Goal: Transaction & Acquisition: Purchase product/service

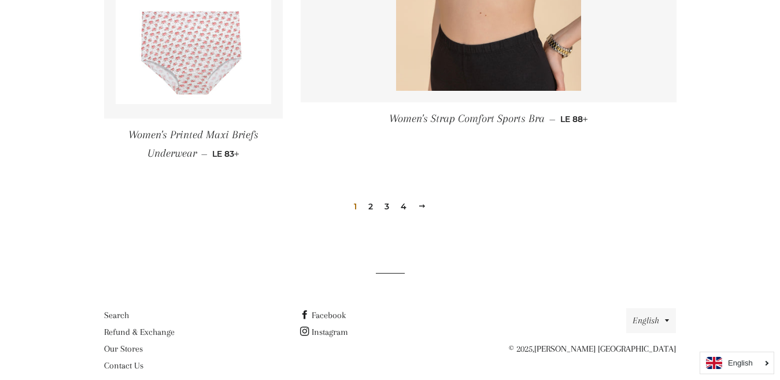
scroll to position [1776, 0]
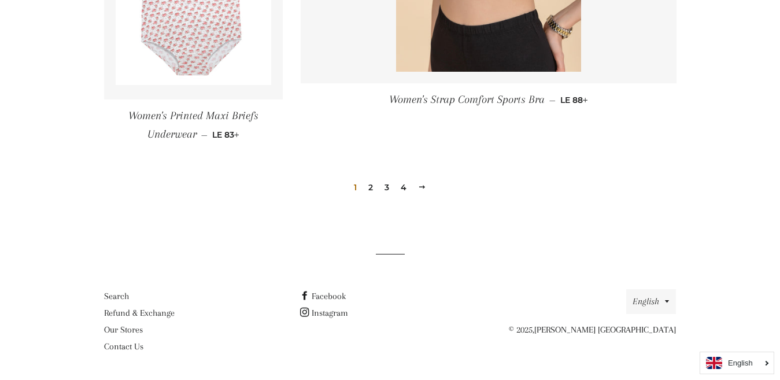
click at [371, 184] on link "2" at bounding box center [371, 187] width 14 height 17
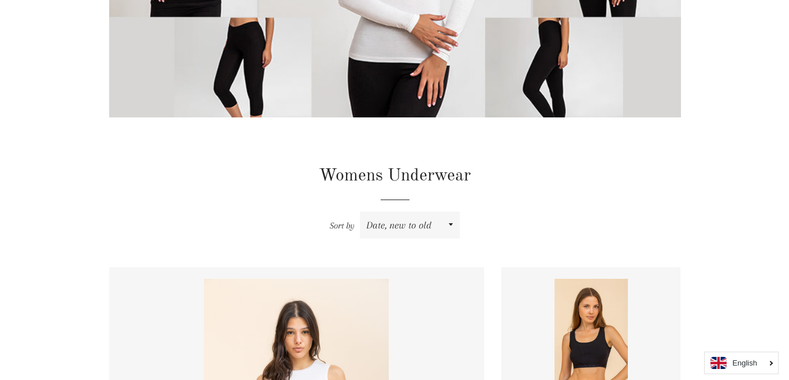
scroll to position [0, 0]
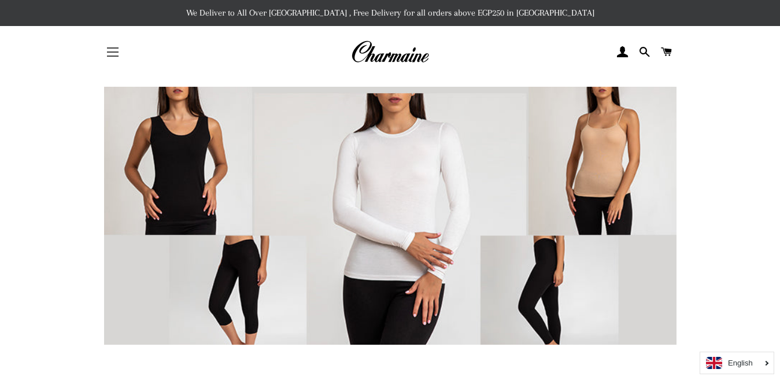
click at [114, 42] on button "Site navigation" at bounding box center [112, 52] width 29 height 29
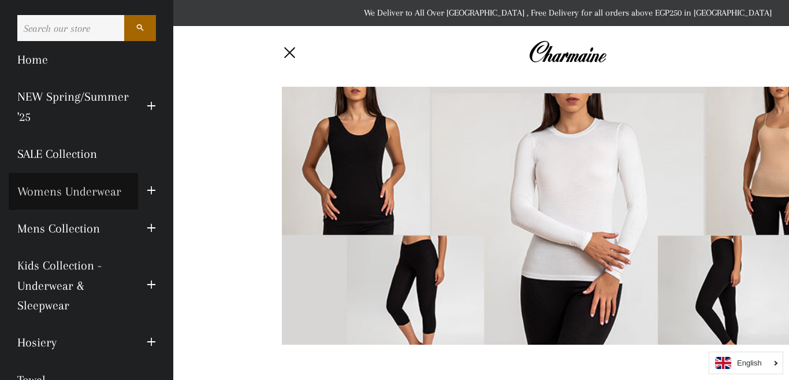
click at [80, 201] on link "Womens Underwear" at bounding box center [73, 191] width 129 height 37
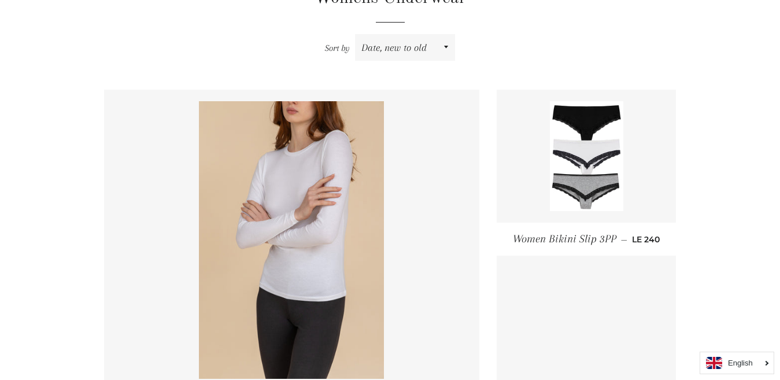
scroll to position [416, 0]
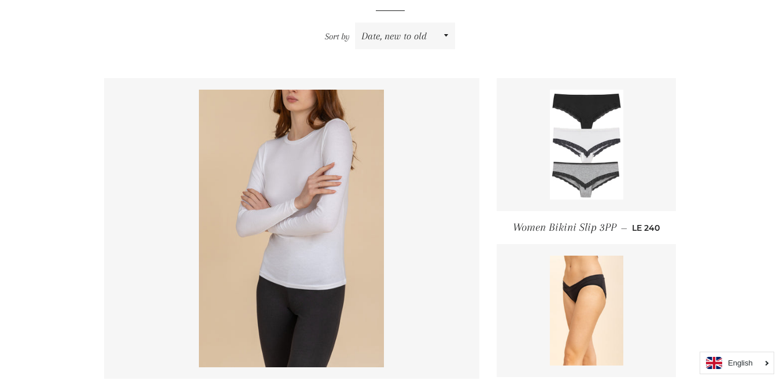
click at [557, 175] on img at bounding box center [586, 145] width 73 height 110
click at [428, 39] on select "Featured Best selling Alphabetically, A-Z Alphabetically, Z-A Price, low to hig…" at bounding box center [405, 36] width 100 height 27
click at [428, 38] on select "Featured Best selling Alphabetically, A-Z Alphabetically, Z-A Price, low to hig…" at bounding box center [405, 36] width 100 height 27
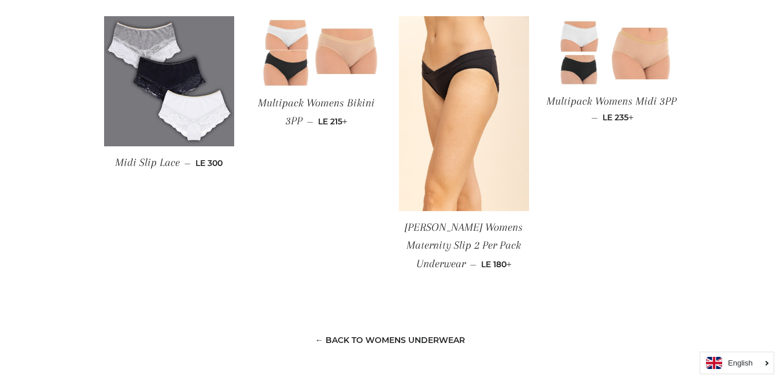
scroll to position [832, 0]
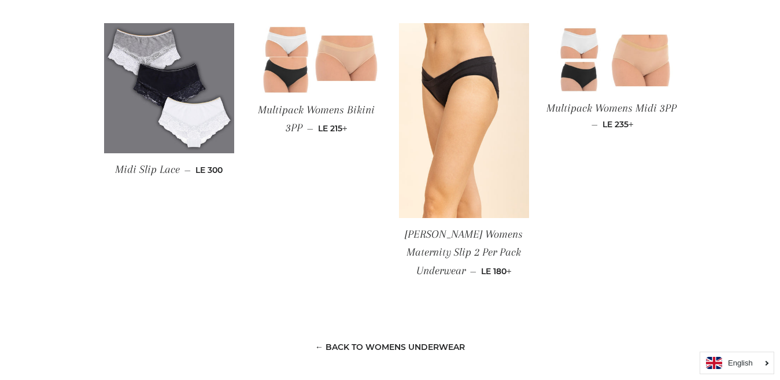
click at [320, 346] on link "← Back to Womens Underwear" at bounding box center [390, 347] width 150 height 10
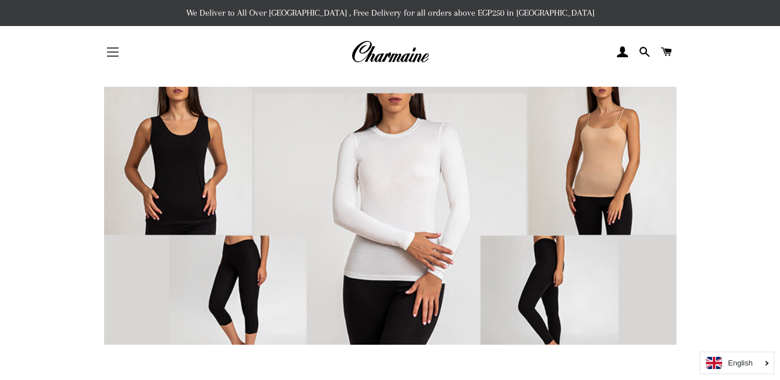
click at [117, 53] on span "button" at bounding box center [113, 51] width 12 height 1
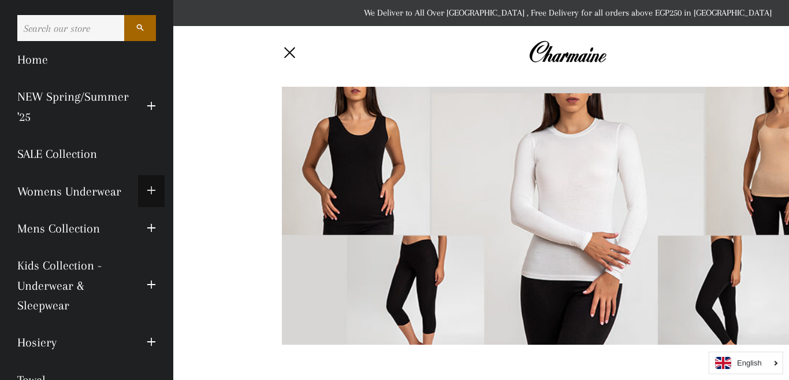
click at [147, 198] on span "button" at bounding box center [151, 191] width 9 height 14
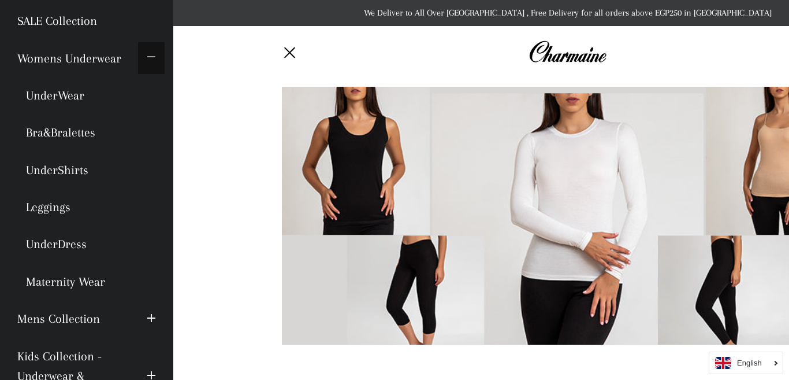
scroll to position [92, 0]
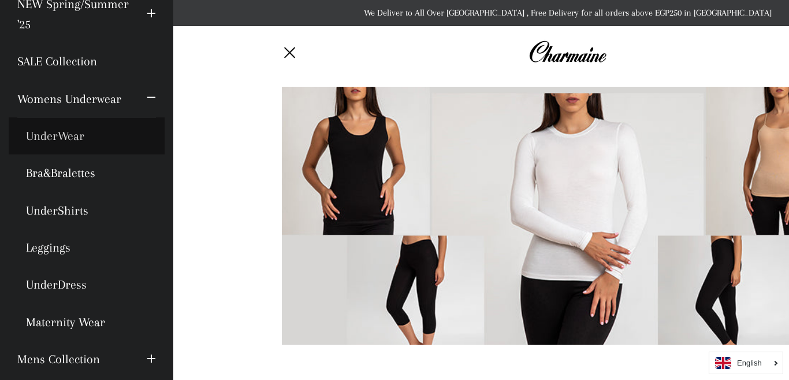
click at [60, 154] on link "UnderWear" at bounding box center [87, 135] width 156 height 37
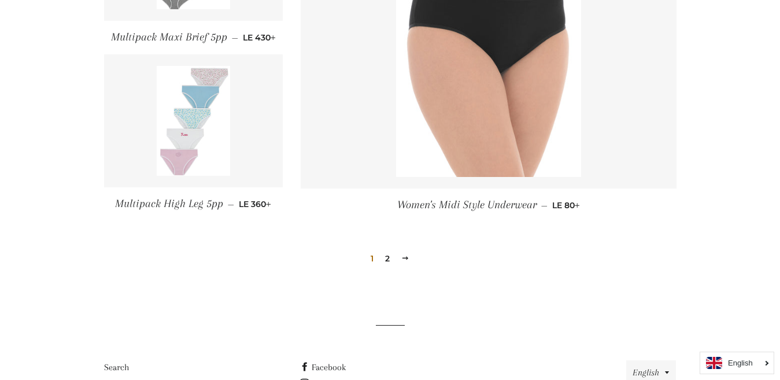
scroll to position [1452, 0]
